Goal: Transaction & Acquisition: Purchase product/service

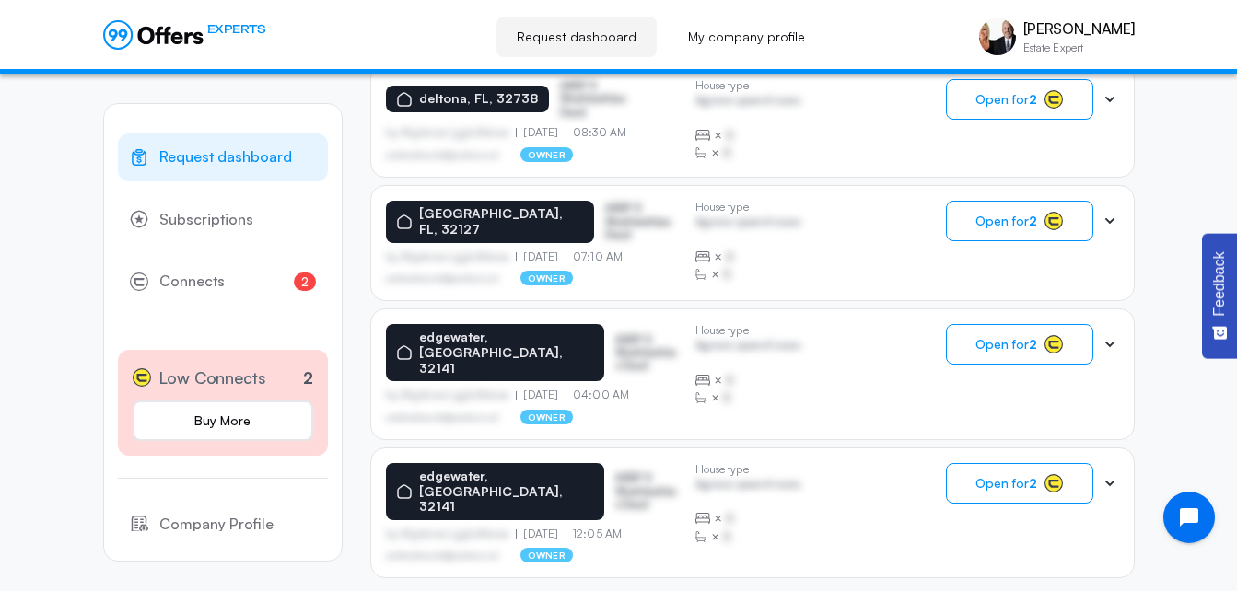
scroll to position [1256, 0]
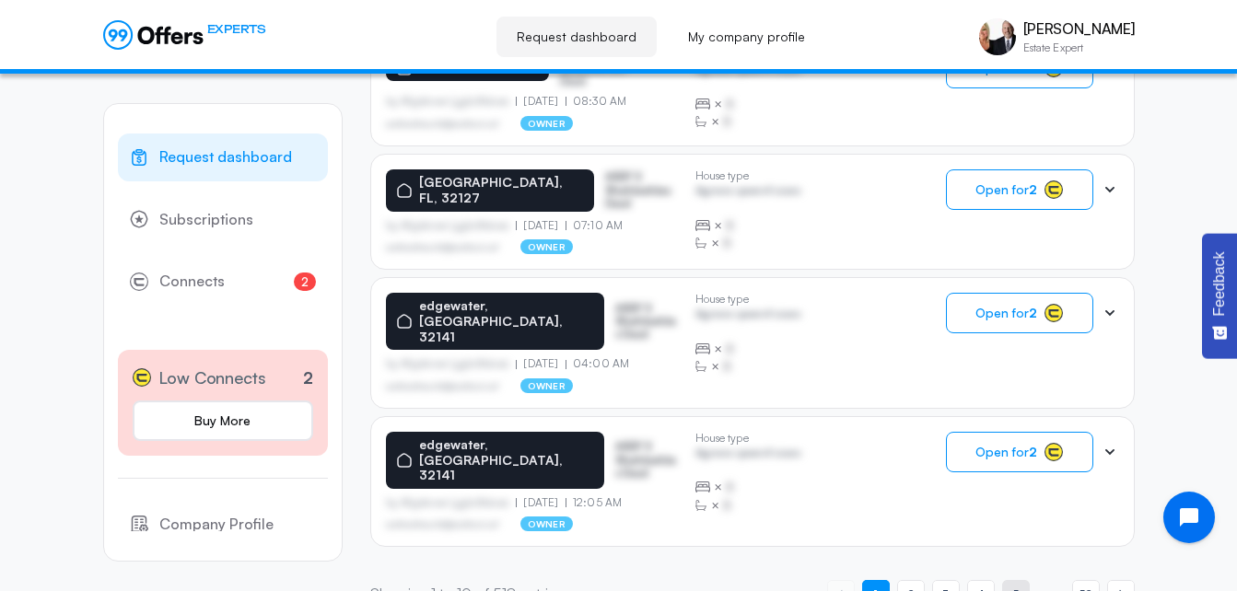
click at [1015, 586] on span "5" at bounding box center [1015, 594] width 6 height 17
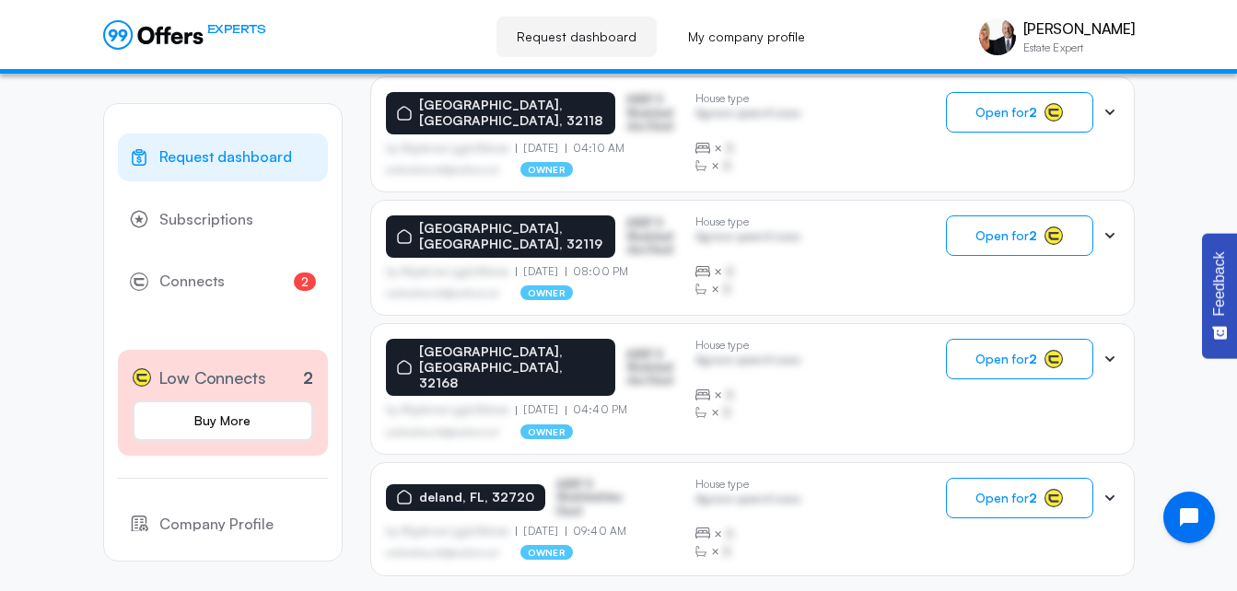
scroll to position [1260, 0]
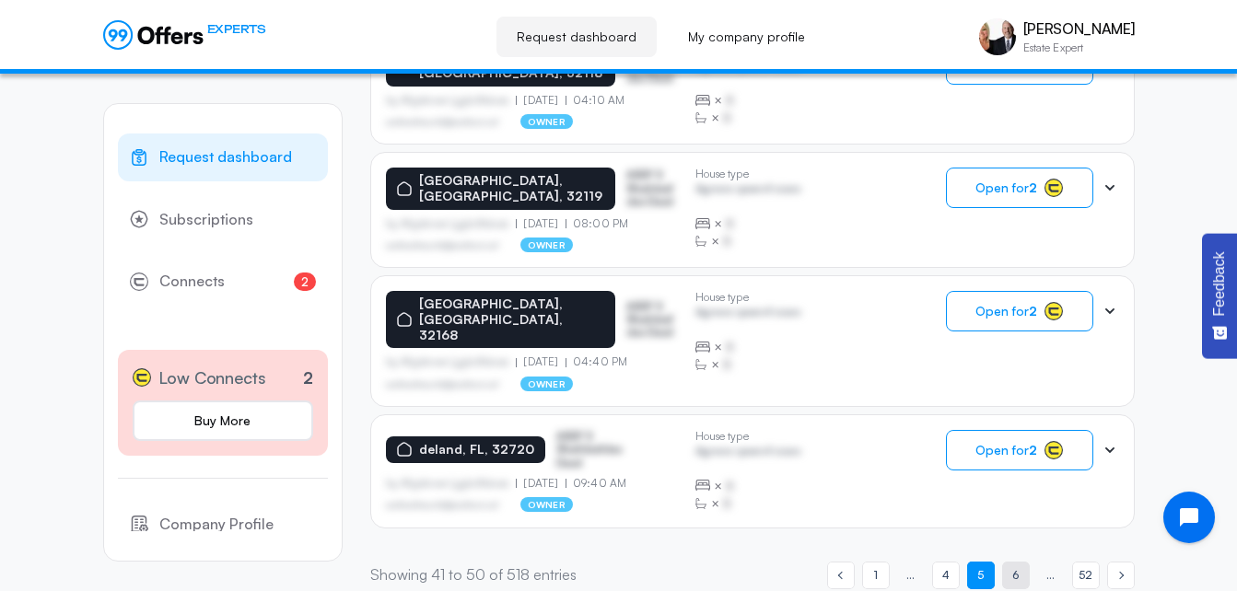
click at [1012, 566] on span "6" at bounding box center [1015, 574] width 6 height 17
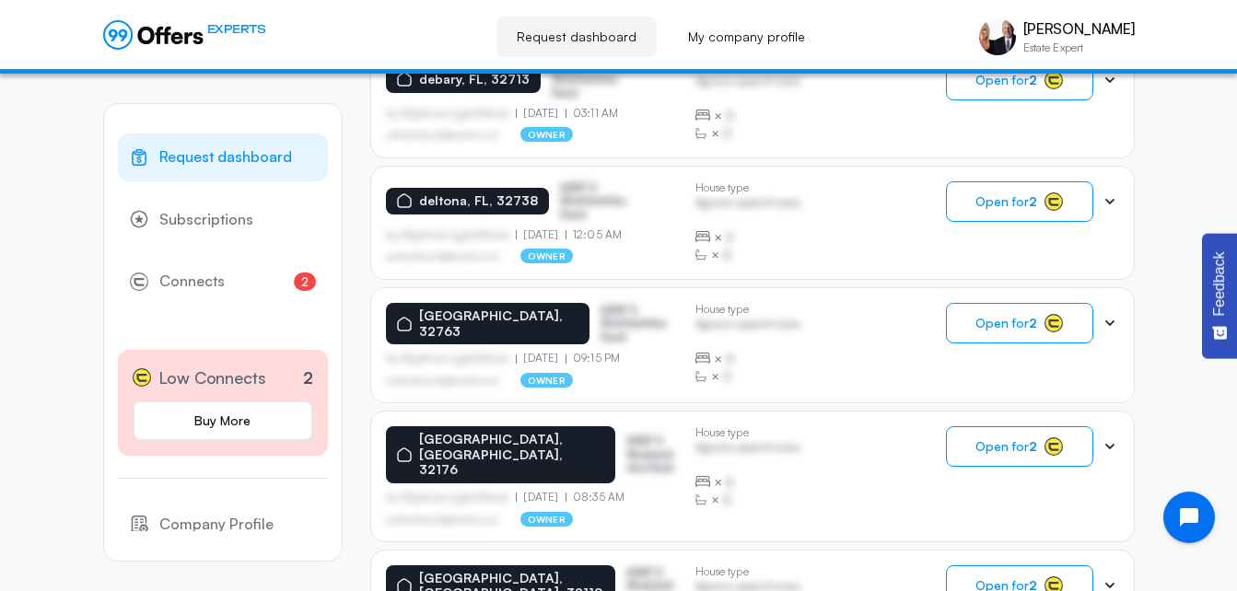
scroll to position [1256, 0]
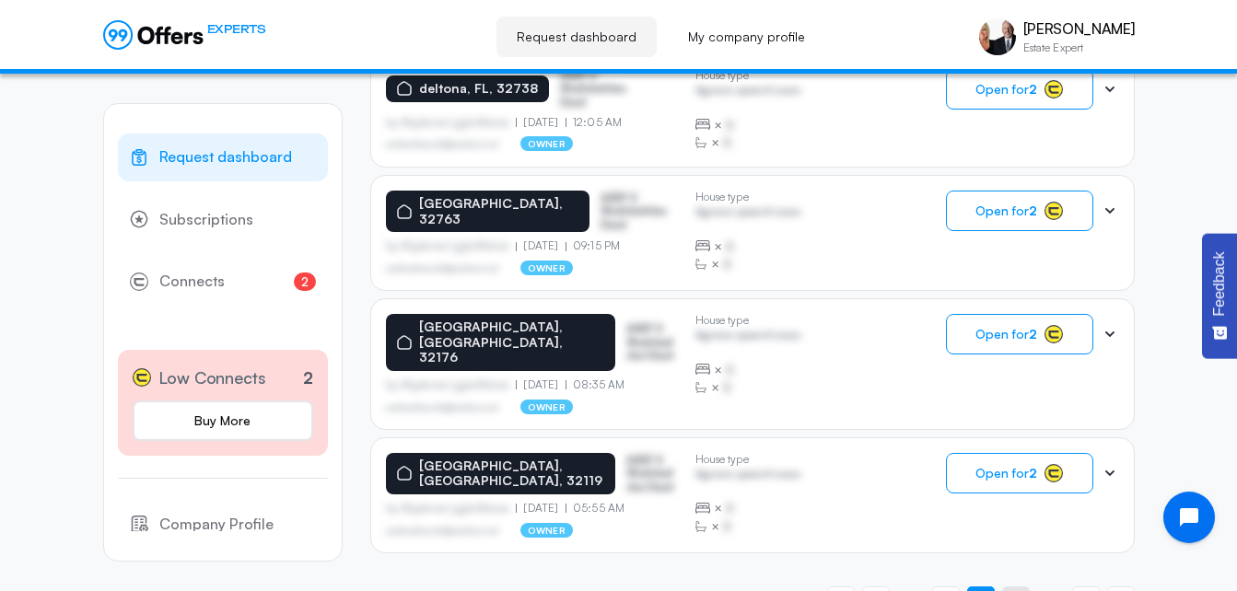
click at [1015, 590] on span "7" at bounding box center [1015, 599] width 7 height 17
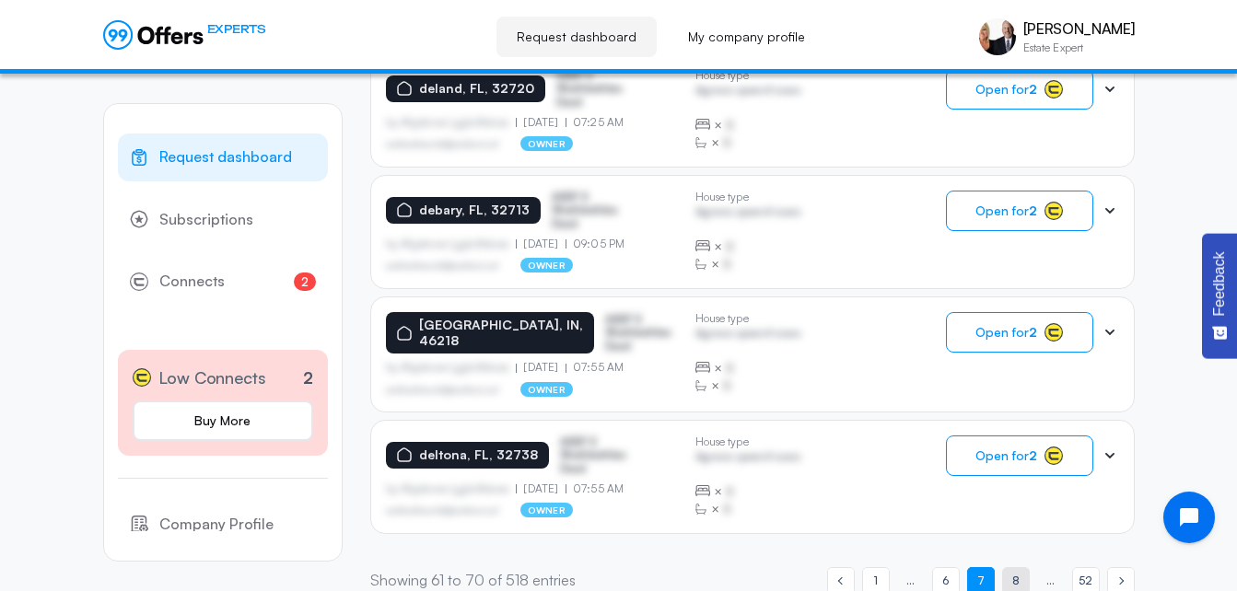
click at [1016, 572] on span "8" at bounding box center [1015, 580] width 7 height 17
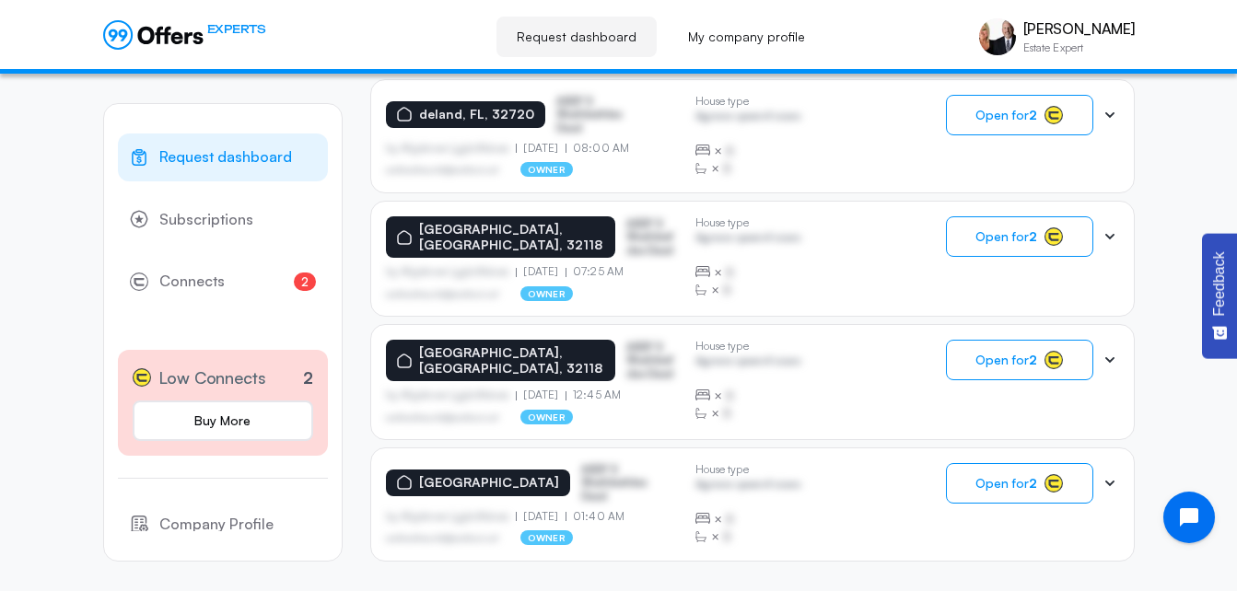
scroll to position [1260, 0]
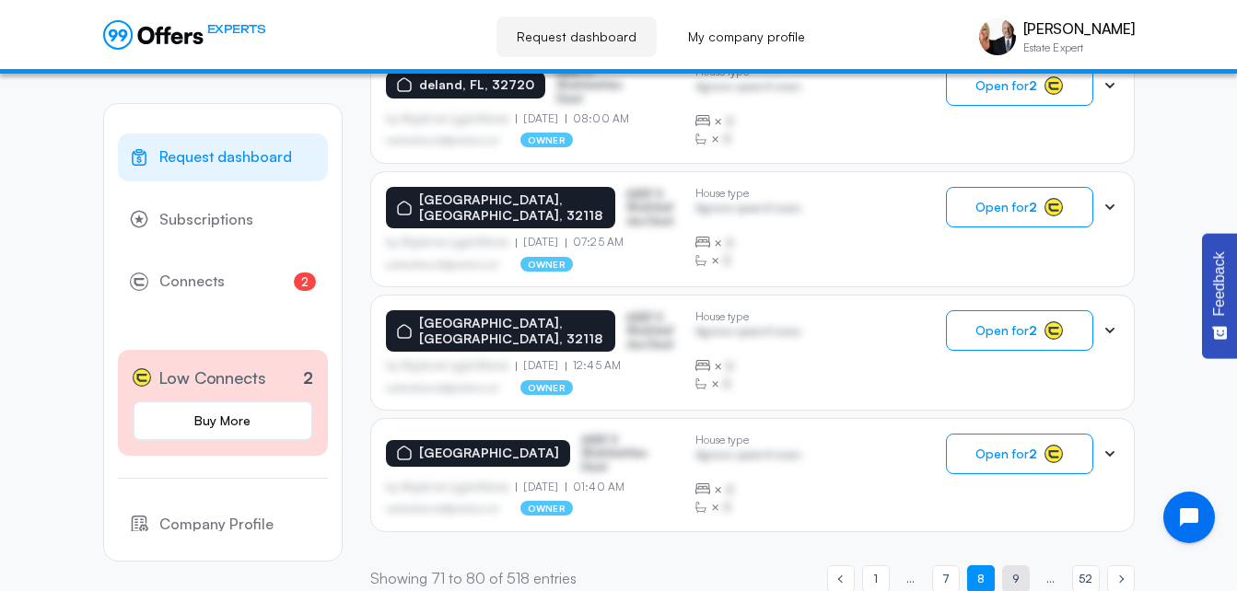
click at [1018, 570] on span "9" at bounding box center [1015, 578] width 6 height 17
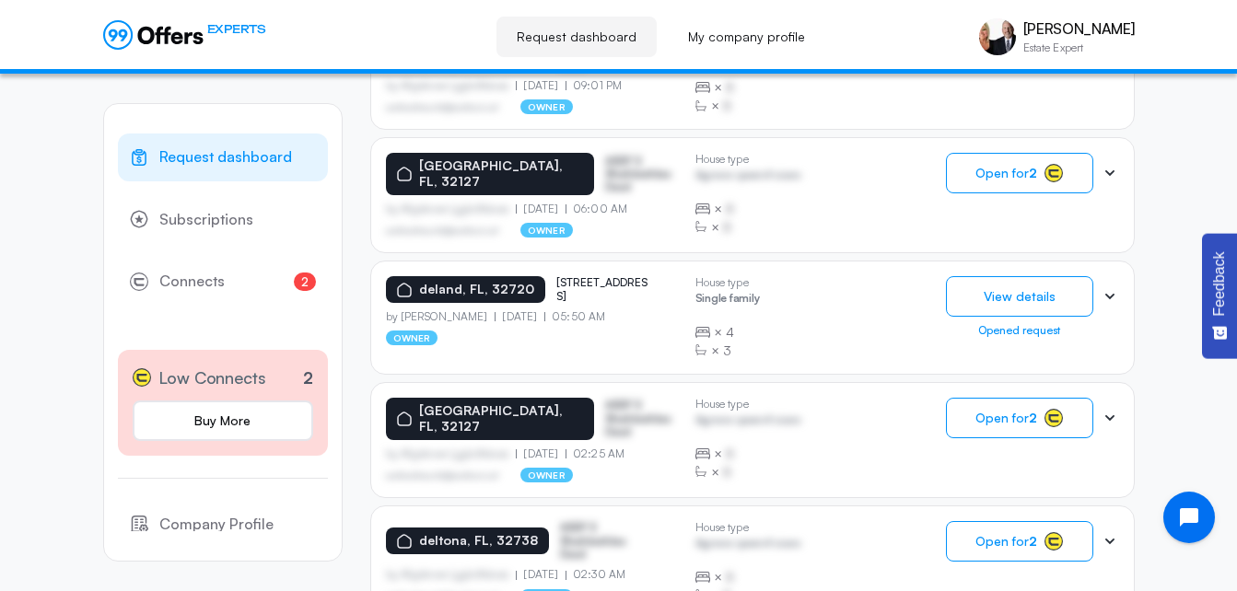
scroll to position [578, 0]
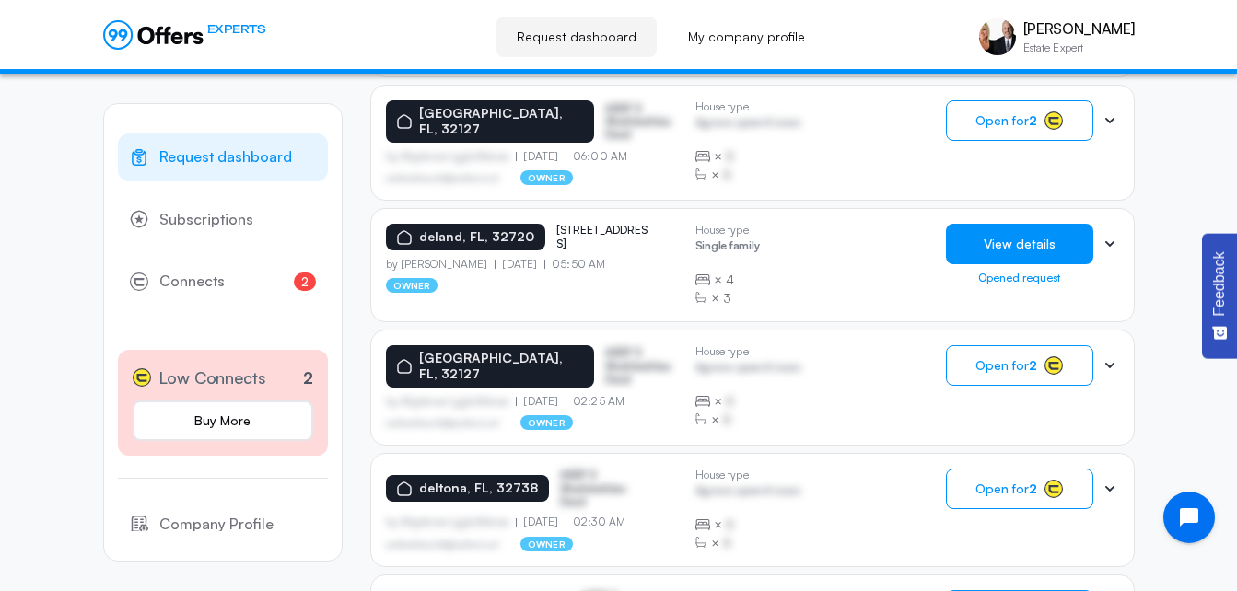
click at [1001, 238] on button "View details" at bounding box center [1019, 244] width 147 height 41
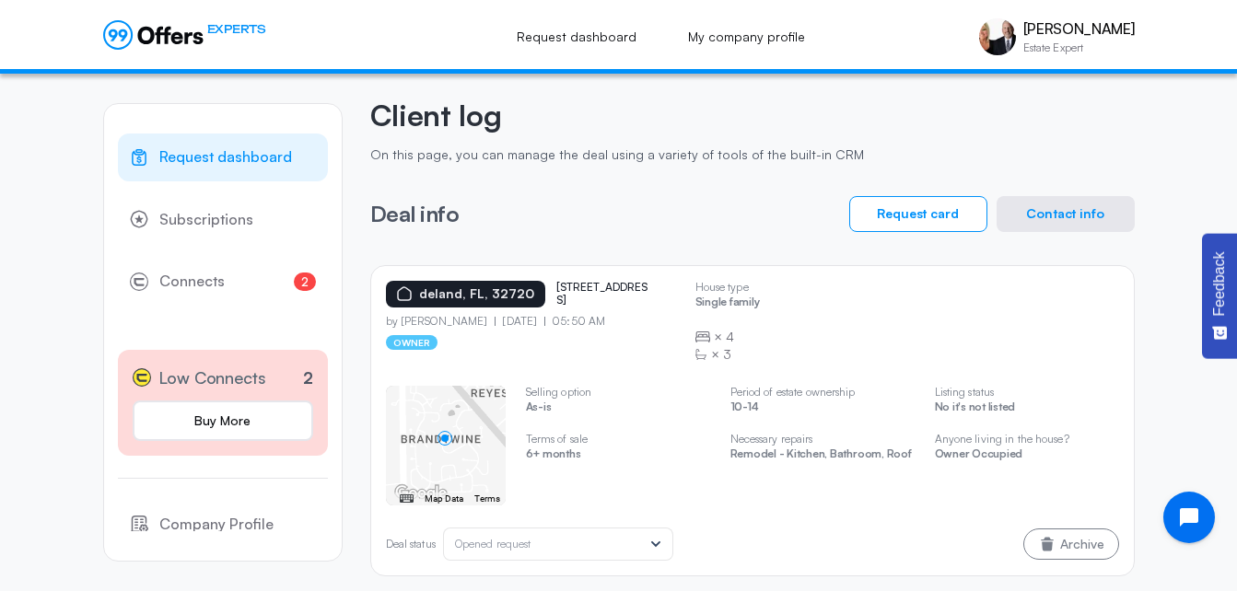
scroll to position [77, 0]
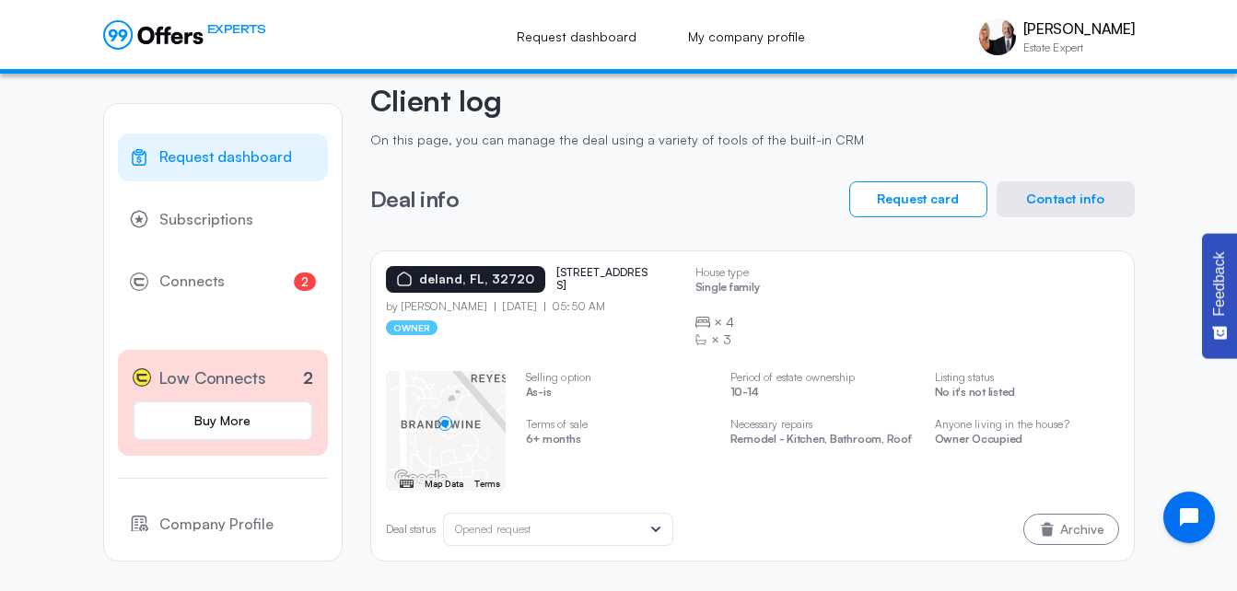
click at [1063, 201] on button "Contact info" at bounding box center [1066, 199] width 138 height 36
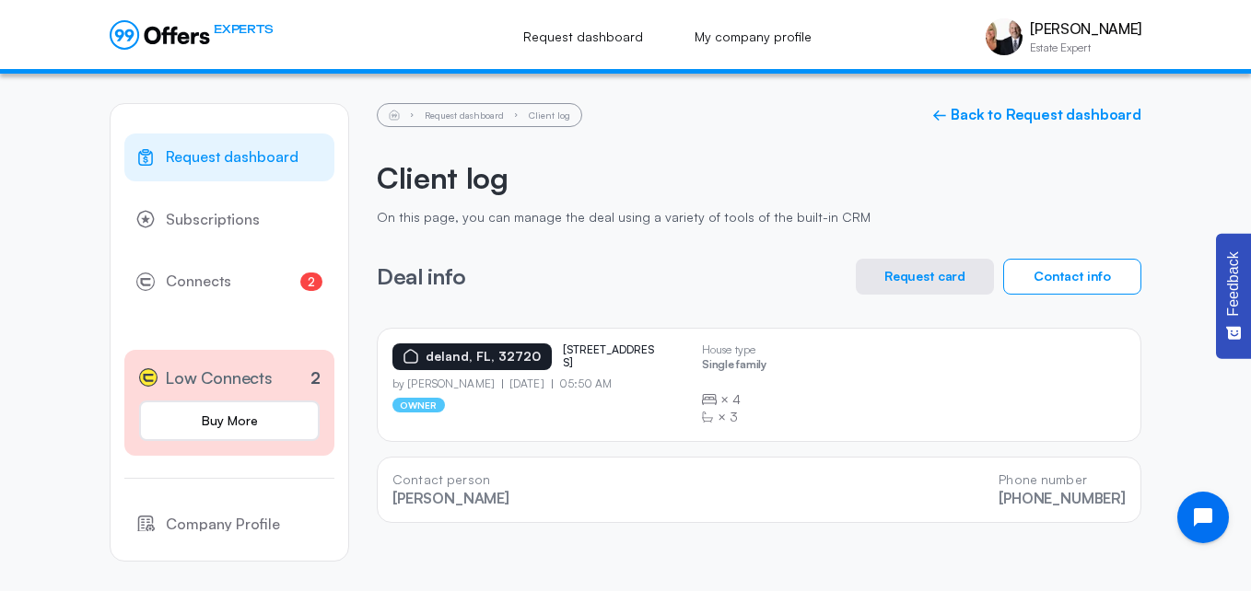
click at [912, 277] on button "Request card" at bounding box center [925, 277] width 138 height 36
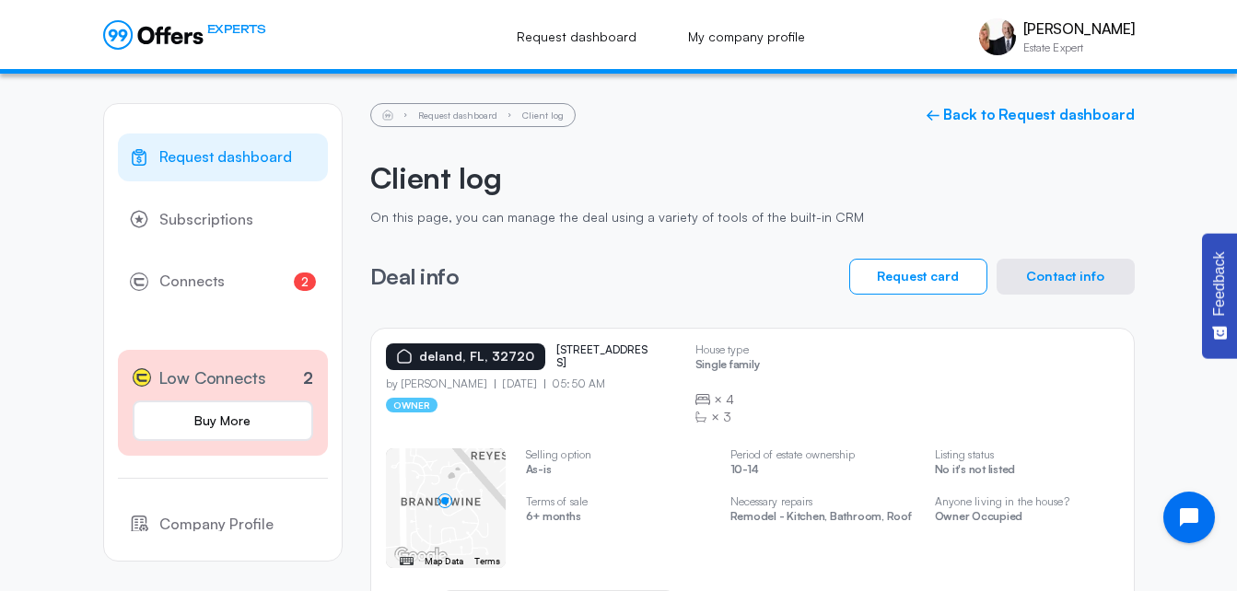
scroll to position [77, 0]
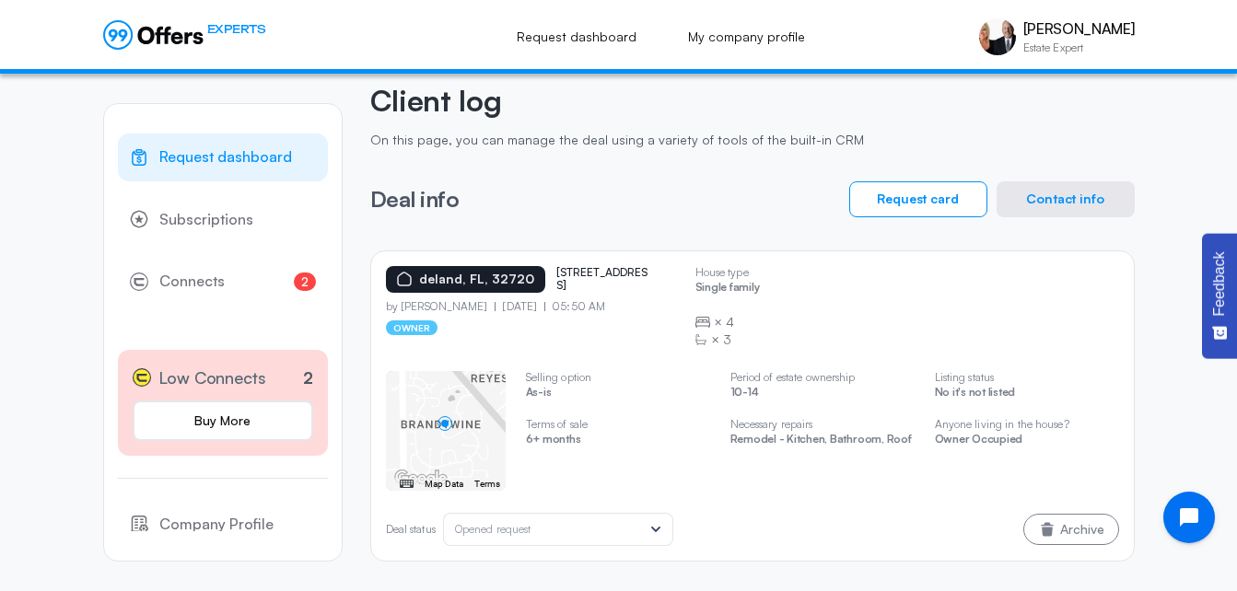
click at [245, 161] on span "Request dashboard" at bounding box center [225, 158] width 133 height 24
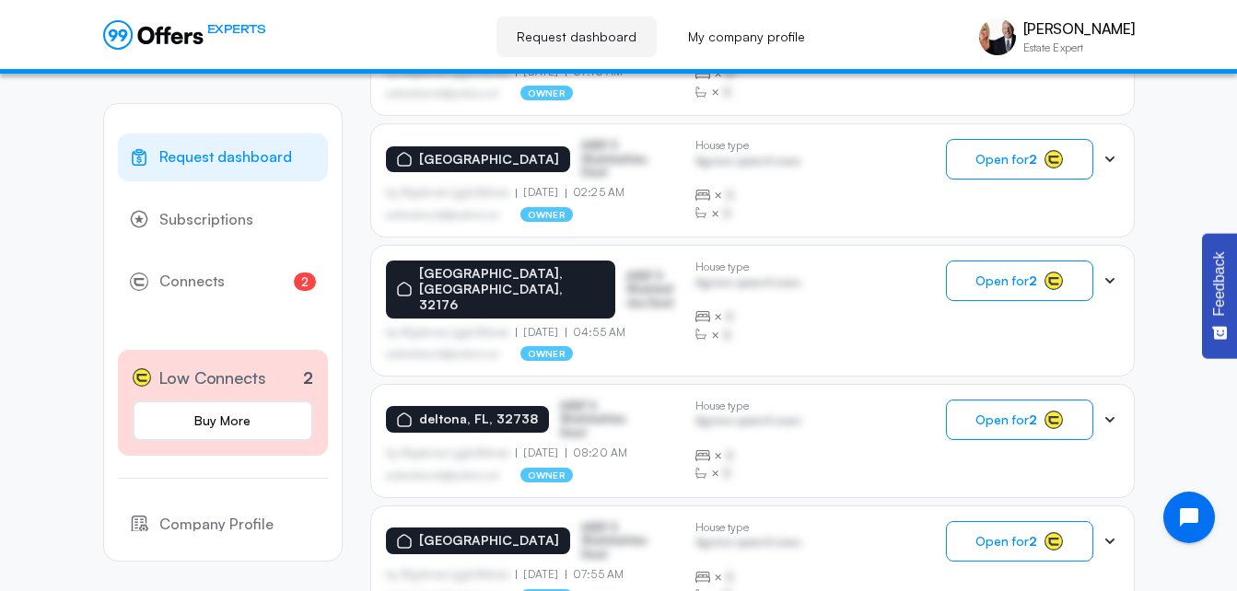
scroll to position [608, 0]
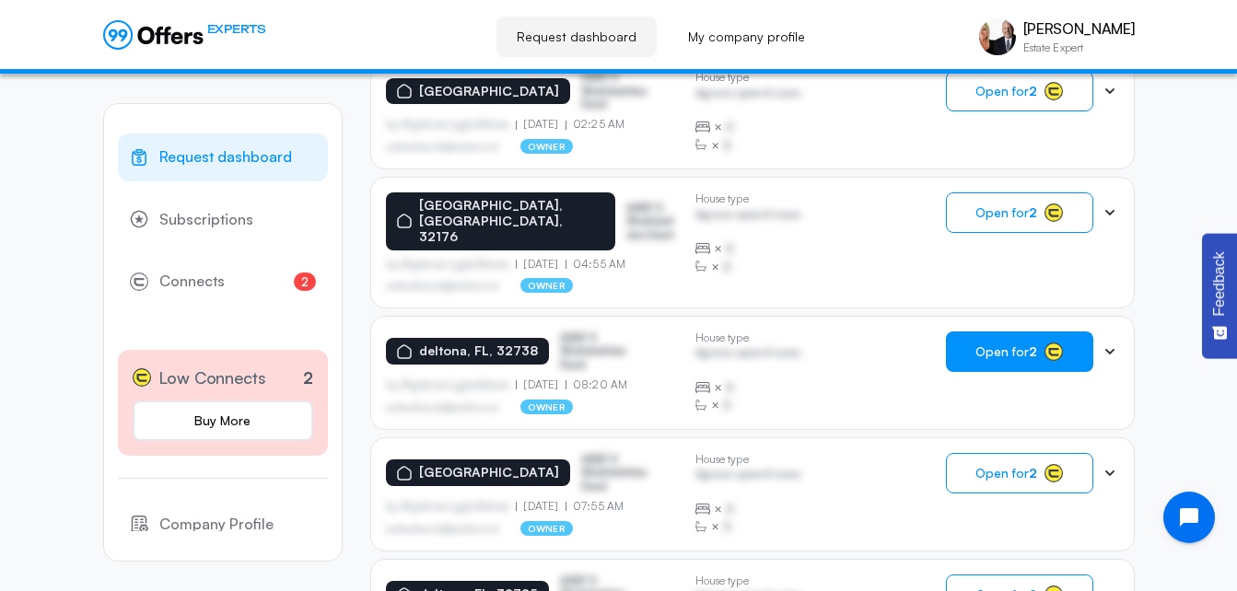
click at [1017, 344] on span "Open for 2" at bounding box center [1006, 351] width 62 height 15
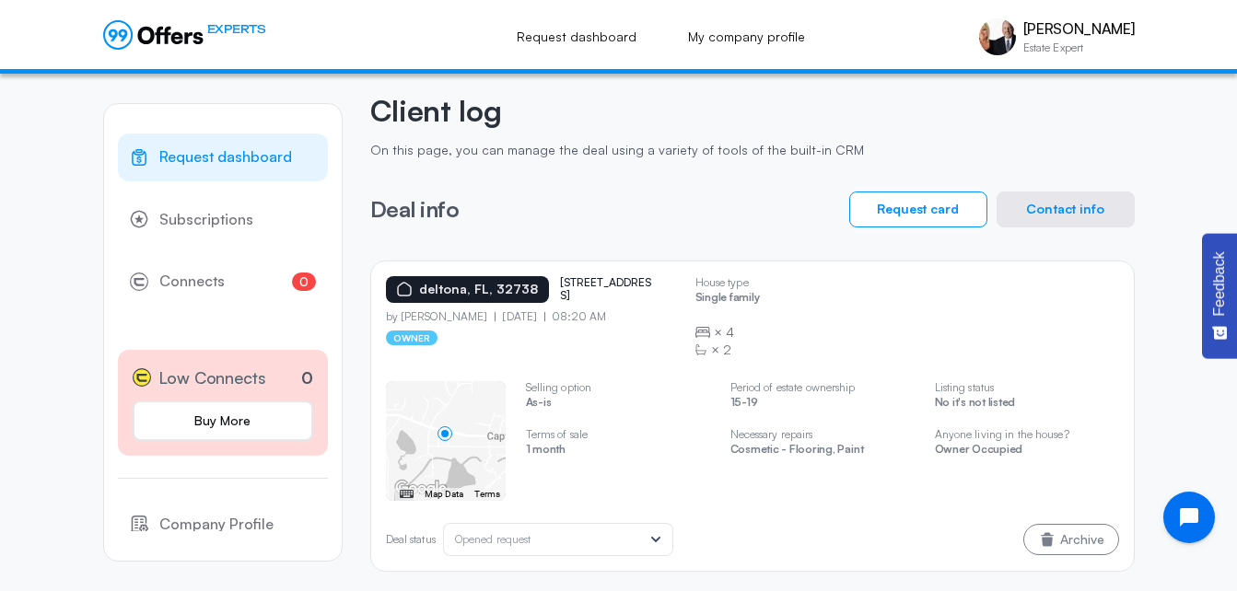
scroll to position [77, 0]
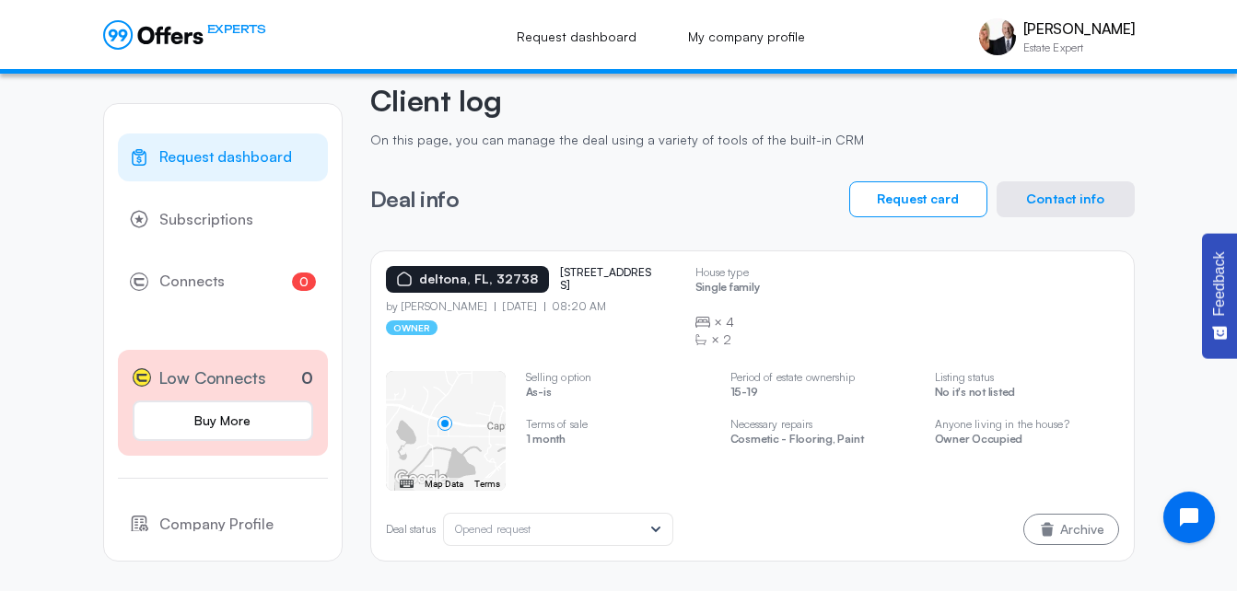
click at [1060, 198] on button "Contact info" at bounding box center [1066, 199] width 138 height 36
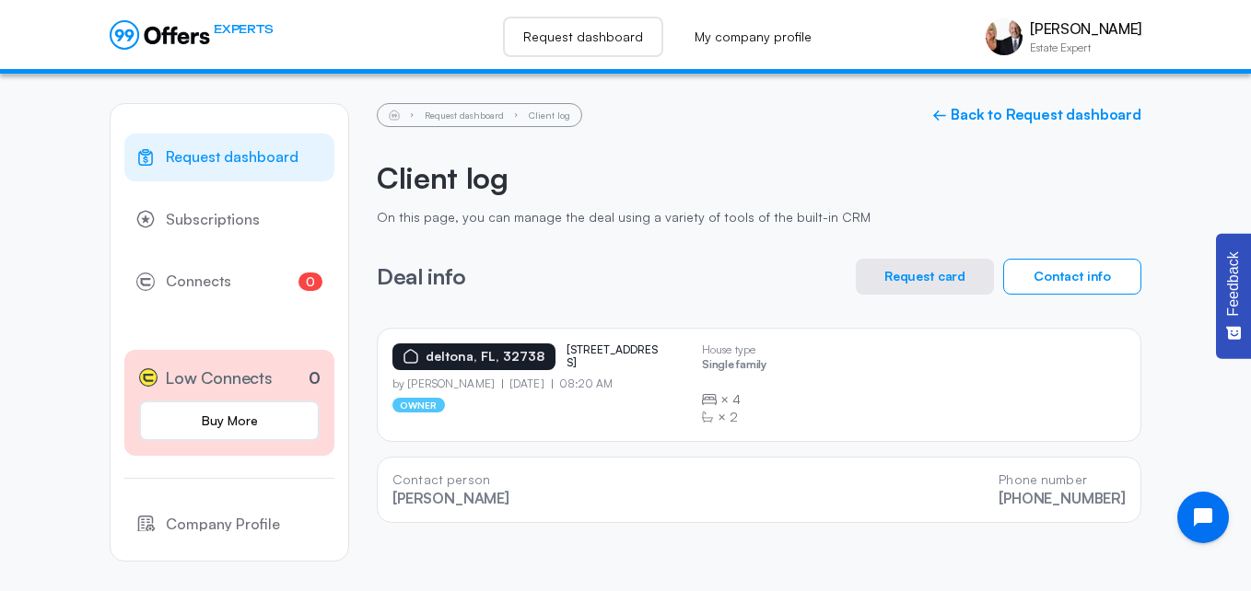
click at [583, 41] on link "Request dashboard" at bounding box center [583, 37] width 160 height 41
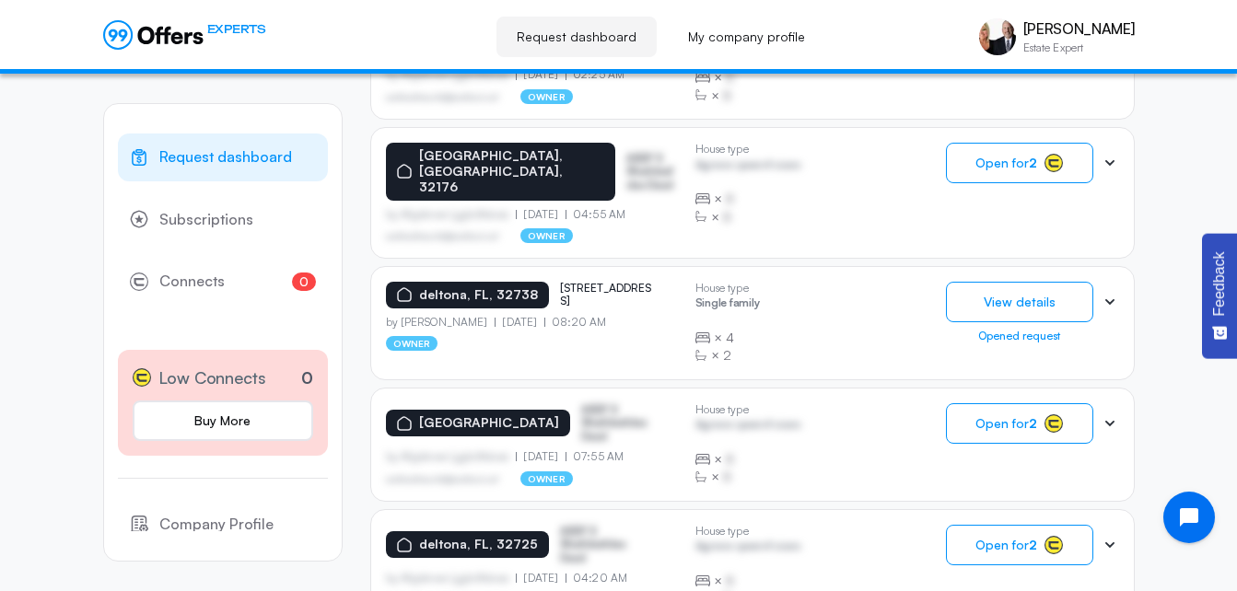
scroll to position [667, 0]
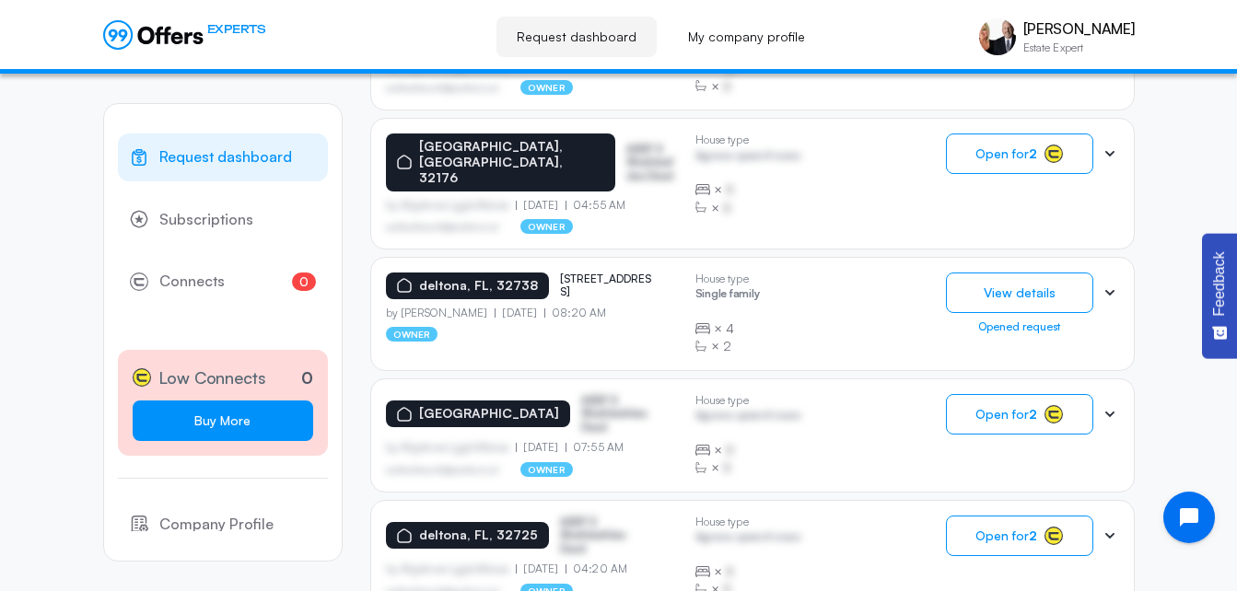
click at [216, 419] on link "Buy More" at bounding box center [223, 421] width 181 height 41
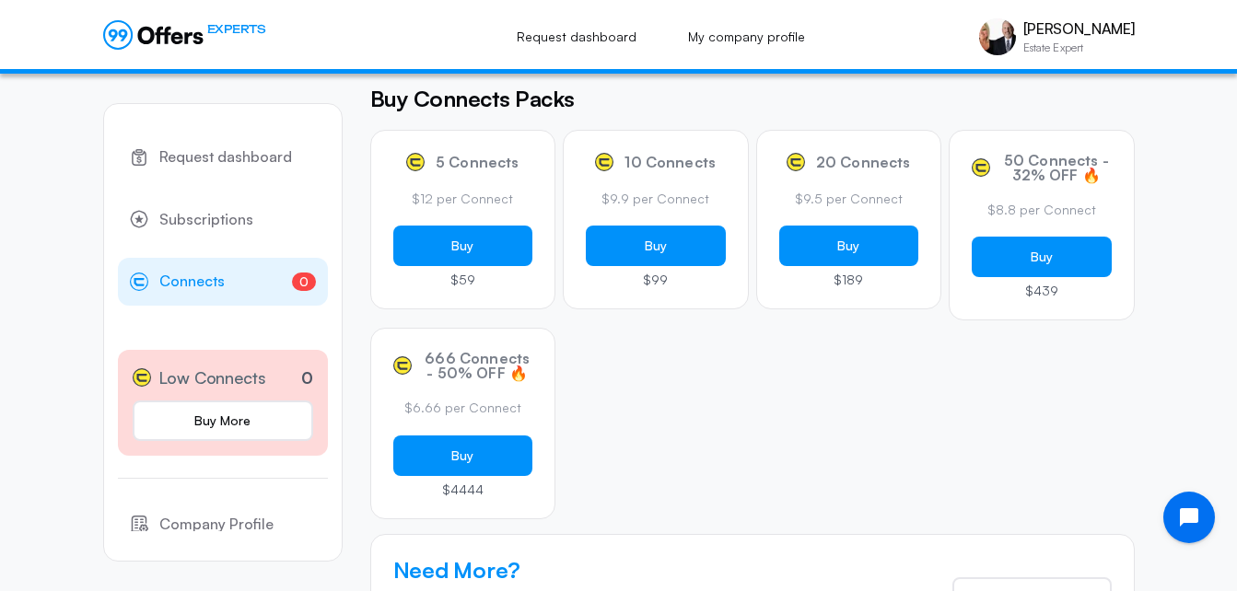
scroll to position [245, 0]
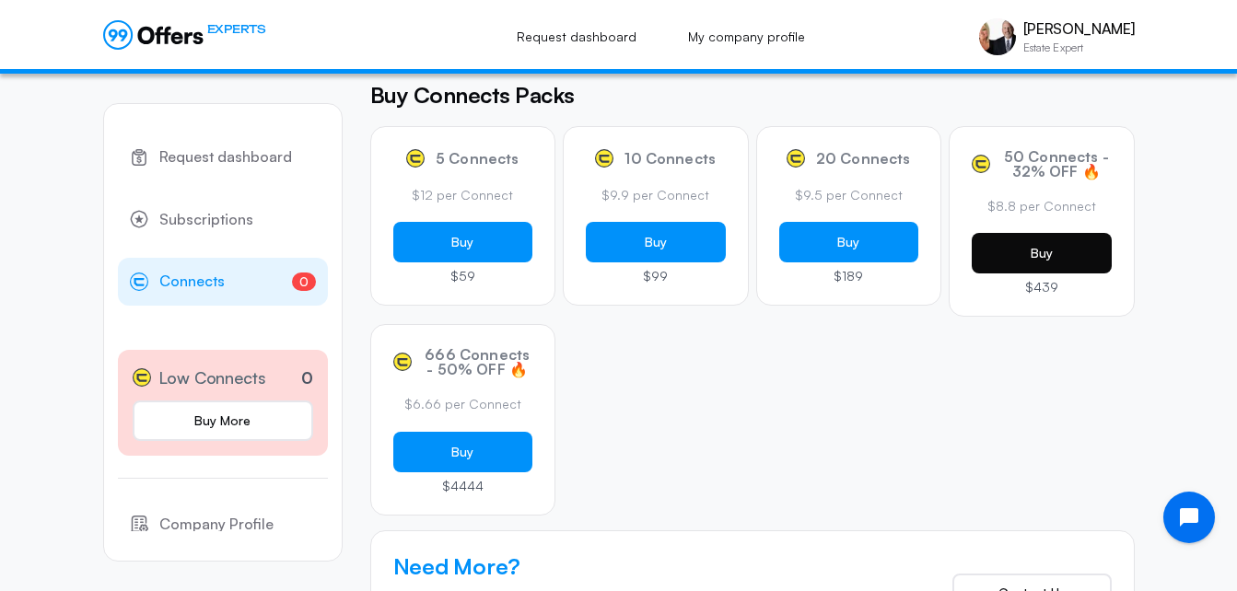
click at [1029, 274] on button "Buy" at bounding box center [1042, 253] width 140 height 41
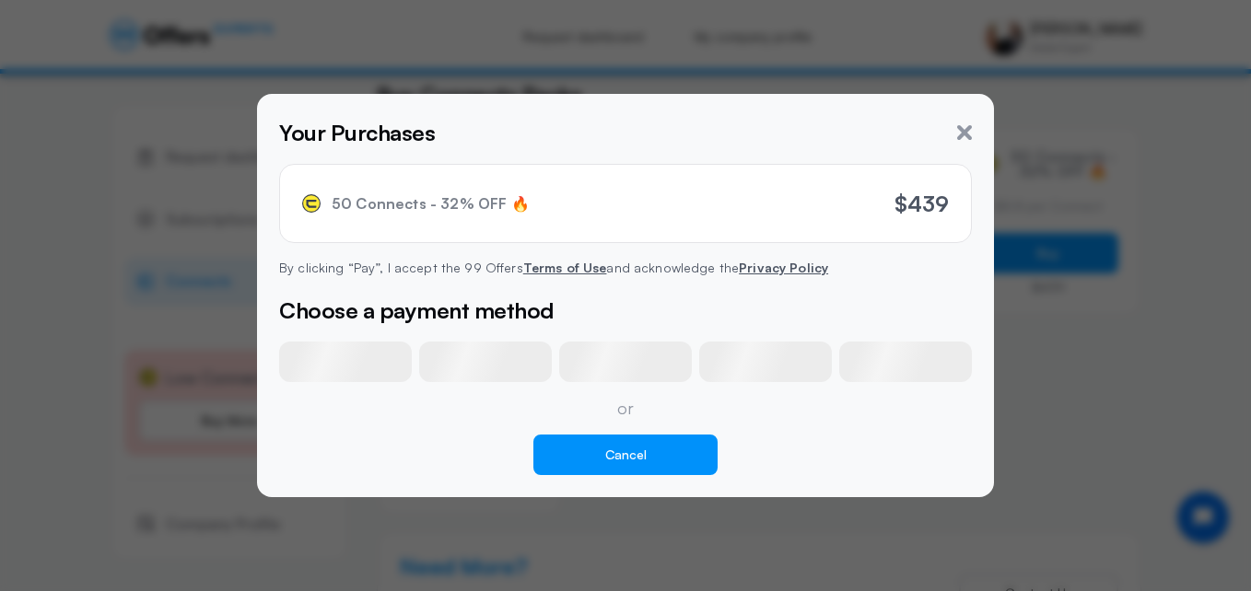
click at [624, 454] on button "Cancel" at bounding box center [625, 455] width 184 height 41
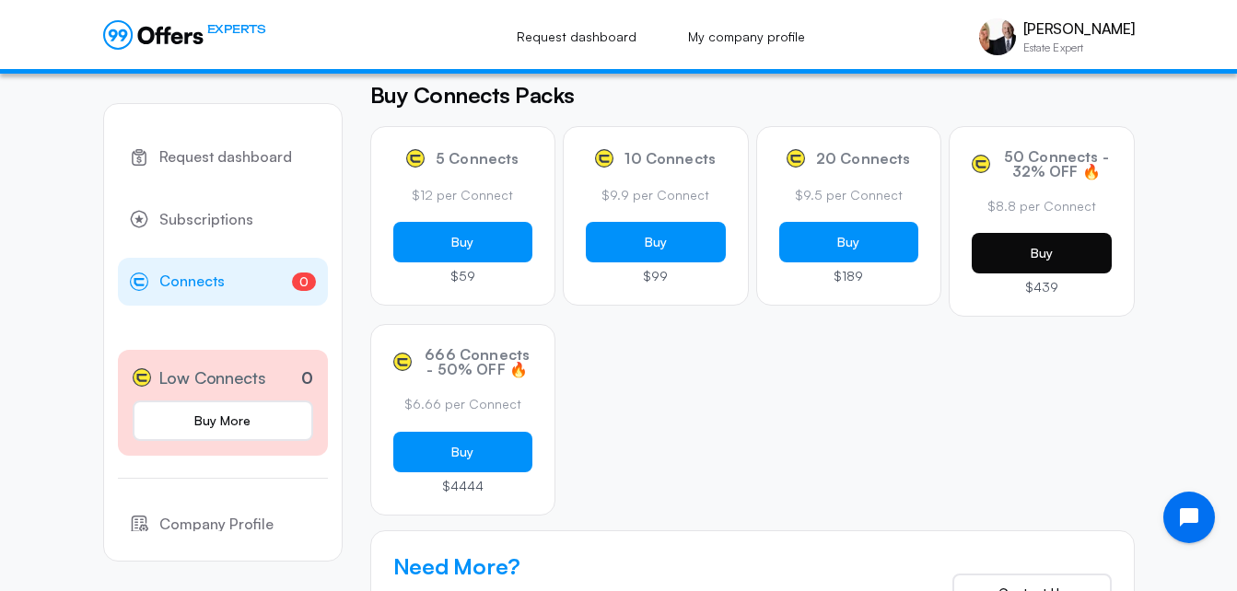
click at [1018, 274] on button "Buy" at bounding box center [1042, 253] width 140 height 41
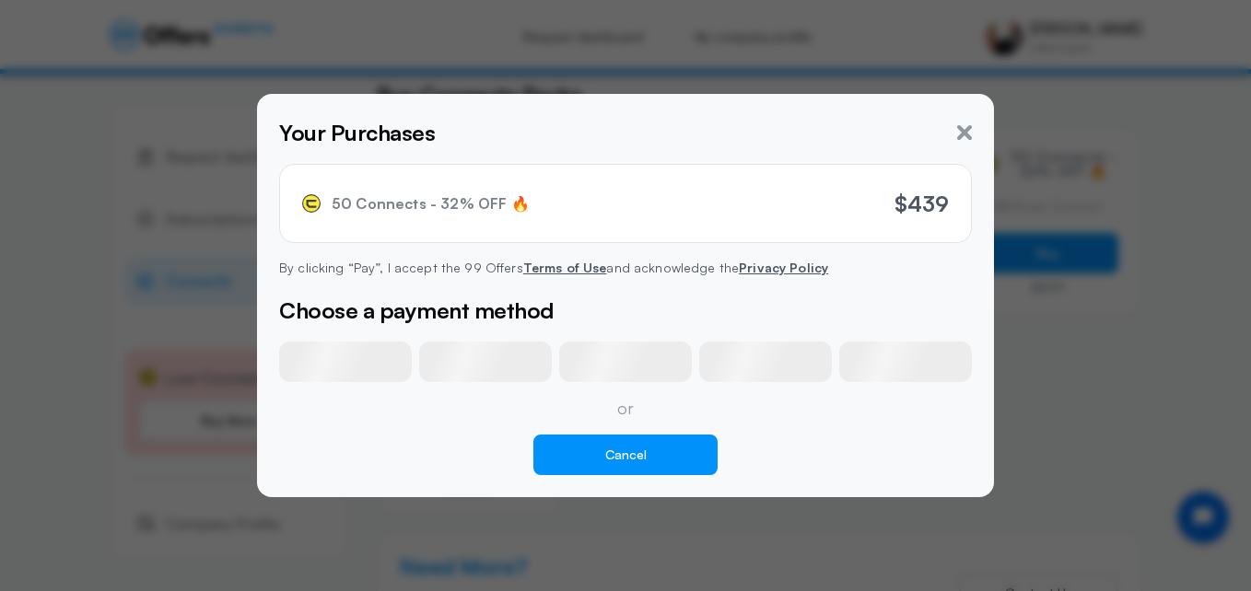
click at [668, 447] on button "Cancel" at bounding box center [625, 455] width 184 height 41
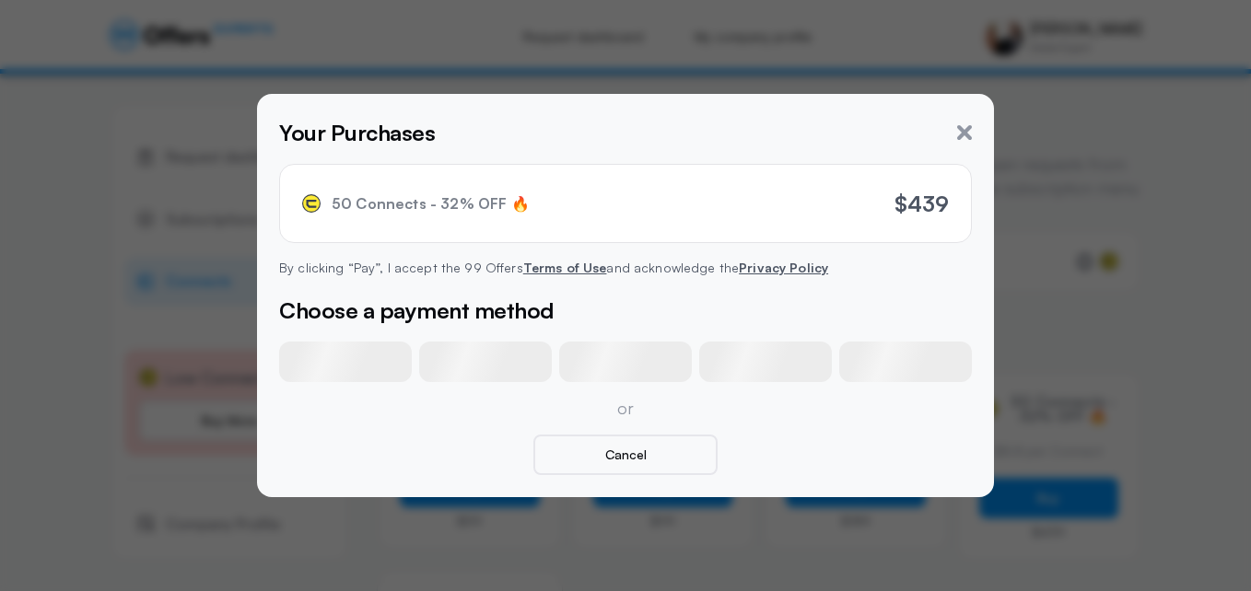
click at [805, 199] on div "50 Connects - 32% OFF 🔥 $439" at bounding box center [625, 203] width 693 height 79
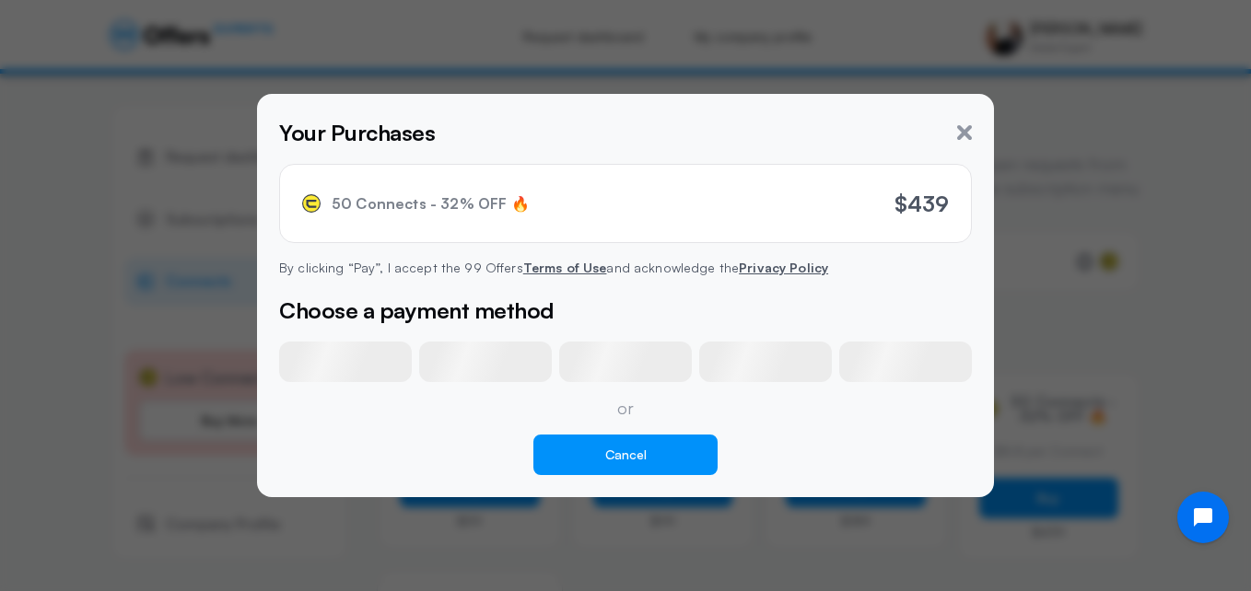
click at [642, 457] on button "Cancel" at bounding box center [625, 455] width 184 height 41
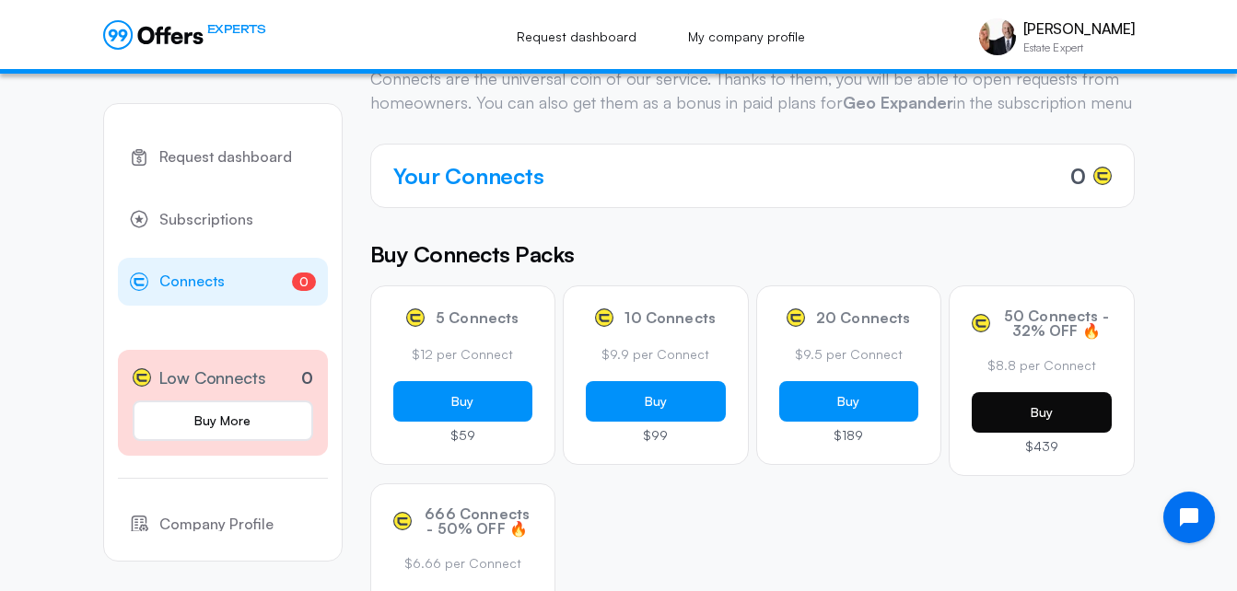
scroll to position [87, 0]
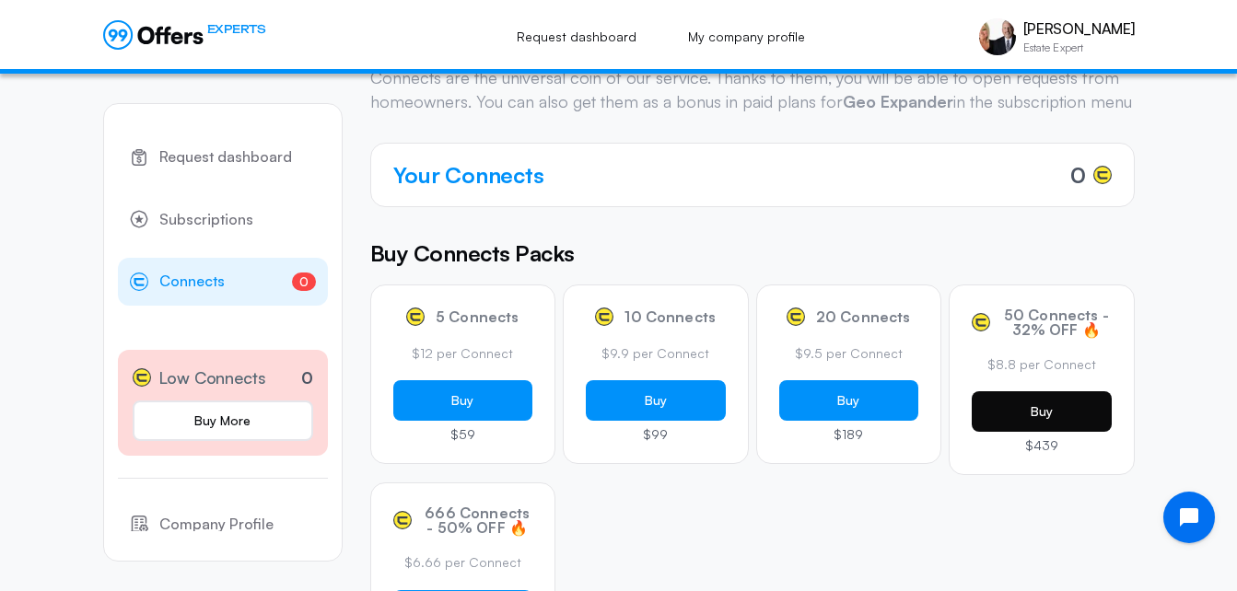
click at [1041, 432] on button "Buy" at bounding box center [1042, 411] width 140 height 41
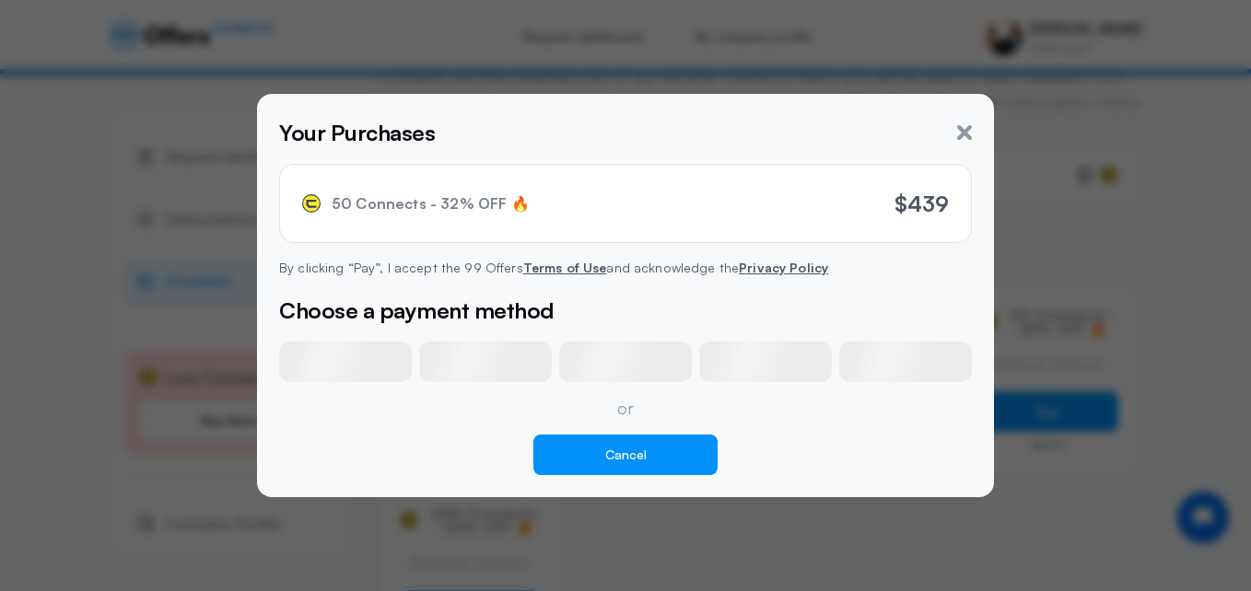
click at [687, 463] on button "Cancel" at bounding box center [625, 455] width 184 height 41
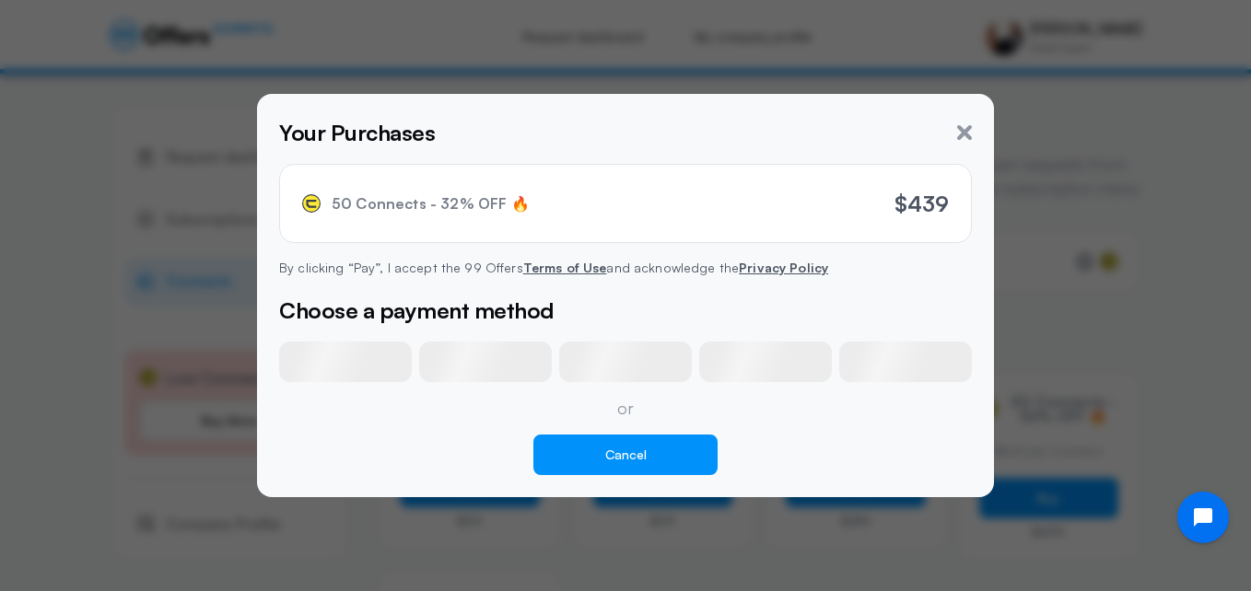
click at [634, 447] on button "Cancel" at bounding box center [625, 455] width 184 height 41
